Goal: Share content

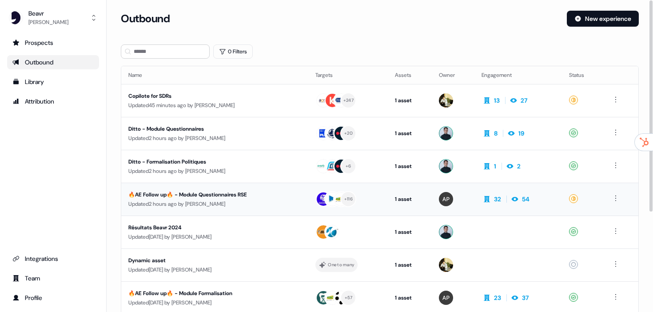
click at [213, 197] on div "🔥AE Follow up🔥 - Module Questionnaires RSE" at bounding box center [209, 194] width 163 height 9
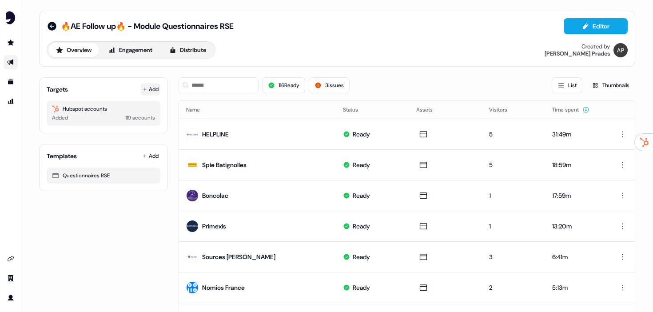
click at [147, 94] on button "Add" at bounding box center [151, 89] width 20 height 12
click at [48, 24] on icon at bounding box center [52, 26] width 9 height 9
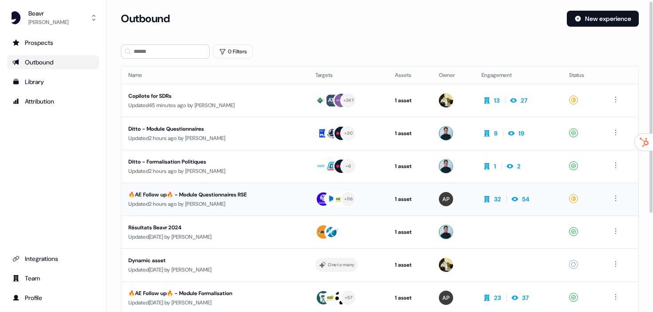
scroll to position [8, 0]
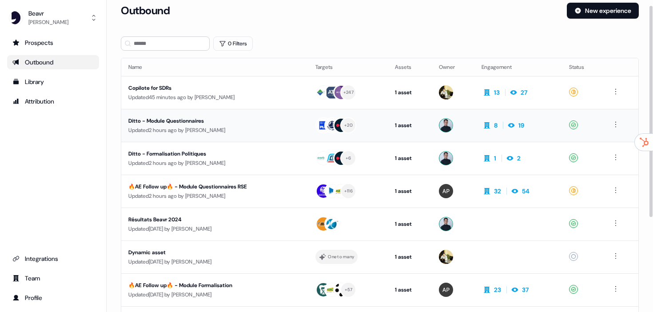
click at [222, 124] on div "Ditto - Module Questionnaires" at bounding box center [209, 120] width 163 height 9
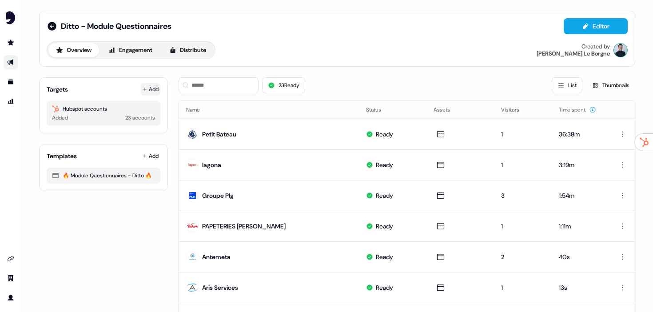
click at [147, 87] on button "Add" at bounding box center [151, 89] width 20 height 12
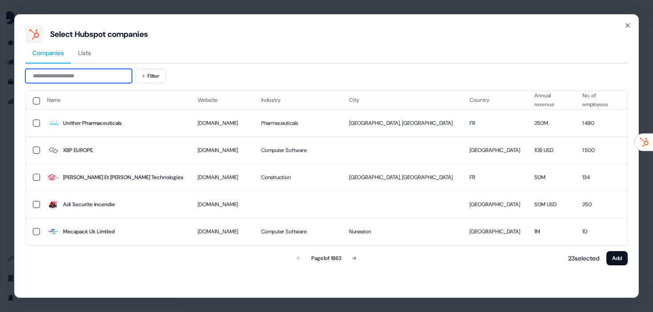
click at [79, 74] on input at bounding box center [78, 76] width 107 height 14
type input "*"
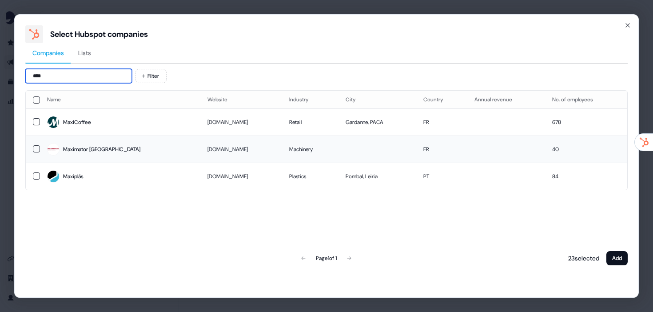
type input "****"
click at [31, 150] on td at bounding box center [33, 148] width 14 height 27
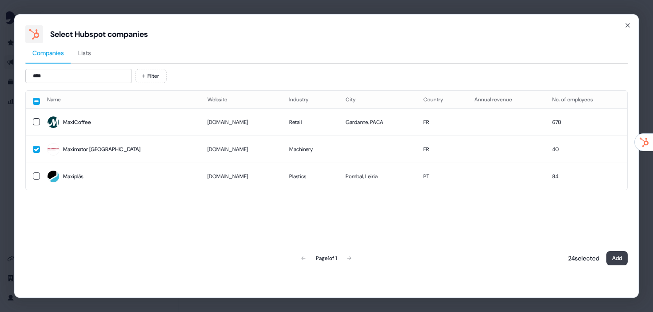
click at [626, 256] on button "Add" at bounding box center [616, 258] width 21 height 14
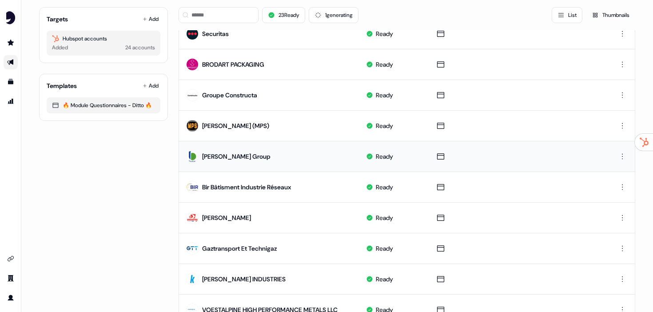
scroll to position [448, 0]
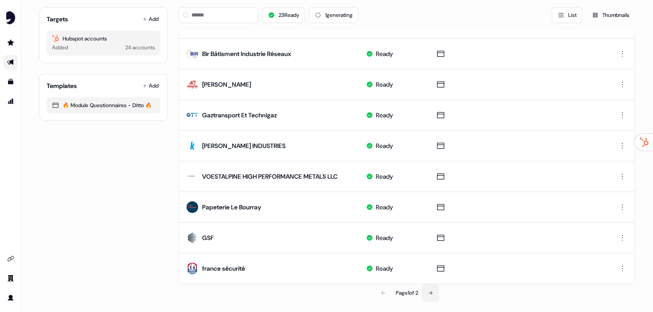
click at [428, 290] on icon at bounding box center [430, 292] width 5 height 5
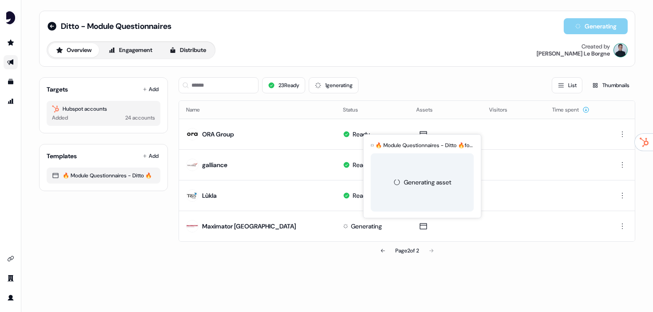
click at [363, 282] on div "Ditto - Module Questionnaires Generating Overview Engagement Distribute Created…" at bounding box center [337, 156] width 632 height 312
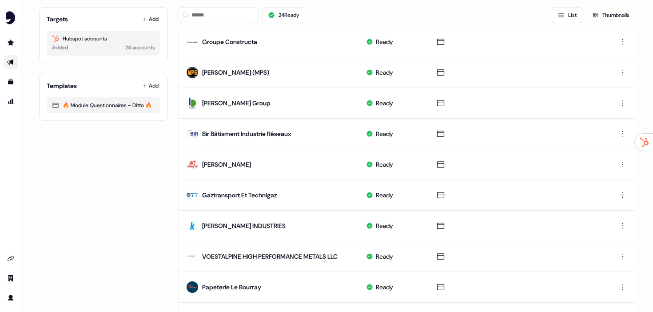
scroll to position [448, 0]
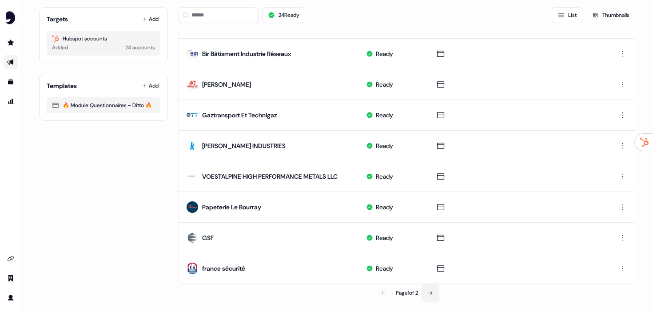
click at [429, 294] on icon at bounding box center [430, 292] width 5 height 5
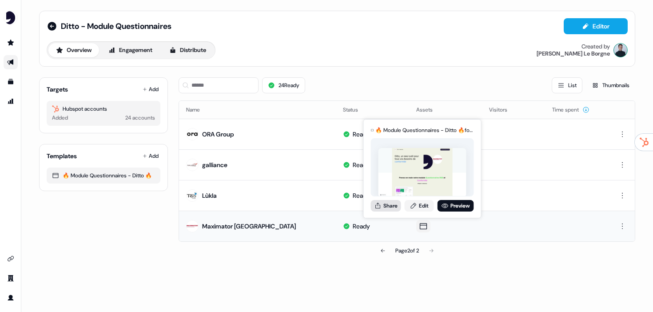
click at [384, 207] on button "Share" at bounding box center [386, 206] width 30 height 12
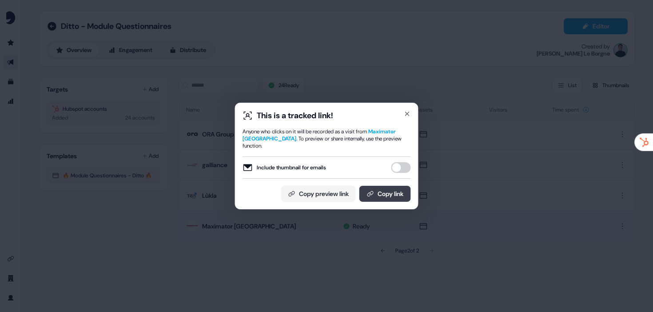
click at [378, 196] on button "Copy link" at bounding box center [385, 194] width 52 height 16
